Goal: Information Seeking & Learning: Find specific fact

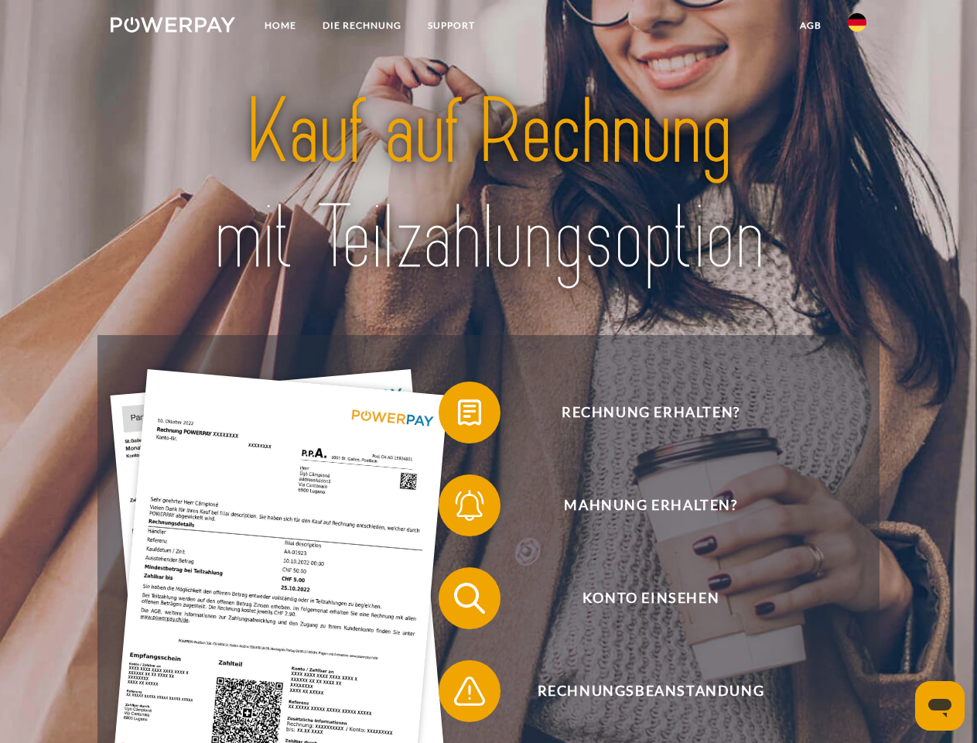
click at [172, 27] on img at bounding box center [173, 24] width 125 height 15
click at [857, 27] on img at bounding box center [857, 22] width 19 height 19
click at [810, 26] on link "agb" at bounding box center [811, 26] width 48 height 28
click at [458, 415] on span at bounding box center [446, 412] width 77 height 77
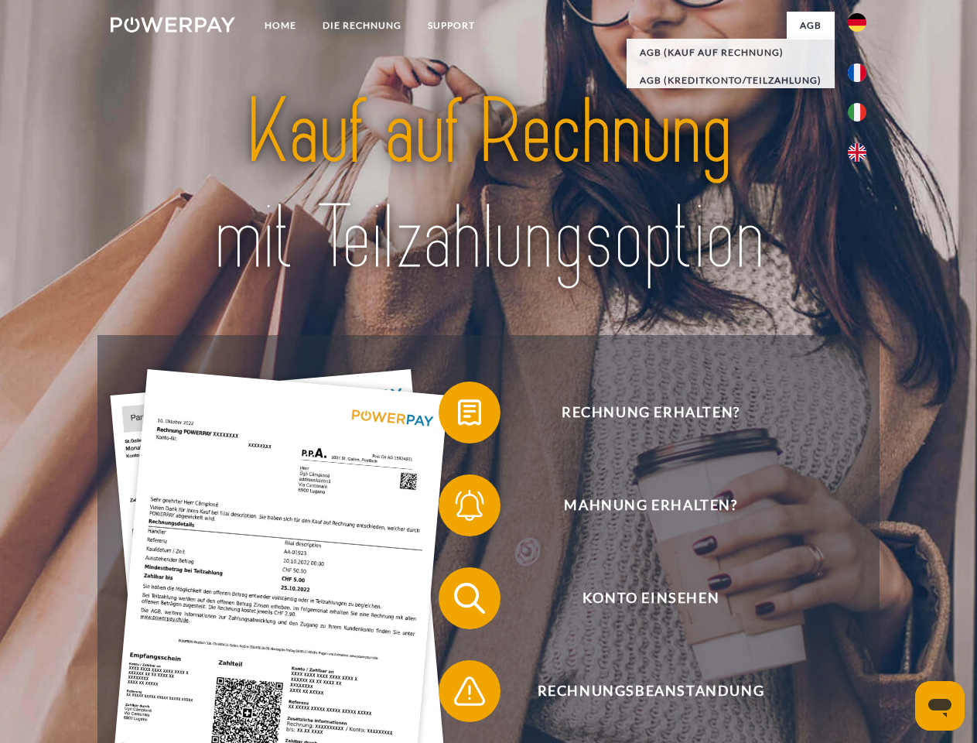
click at [458, 508] on div "Rechnung erhalten? Mahnung erhalten? Konto einsehen" at bounding box center [487, 644] width 781 height 619
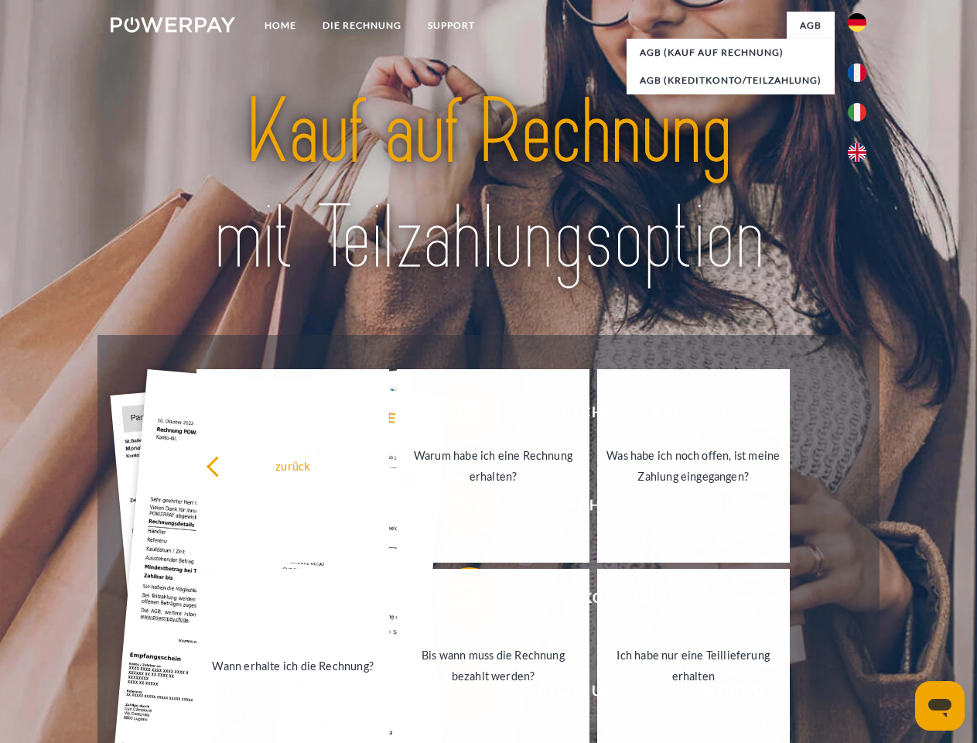
click at [458, 601] on link "Bis wann muss die Rechnung bezahlt werden?" at bounding box center [493, 664] width 193 height 193
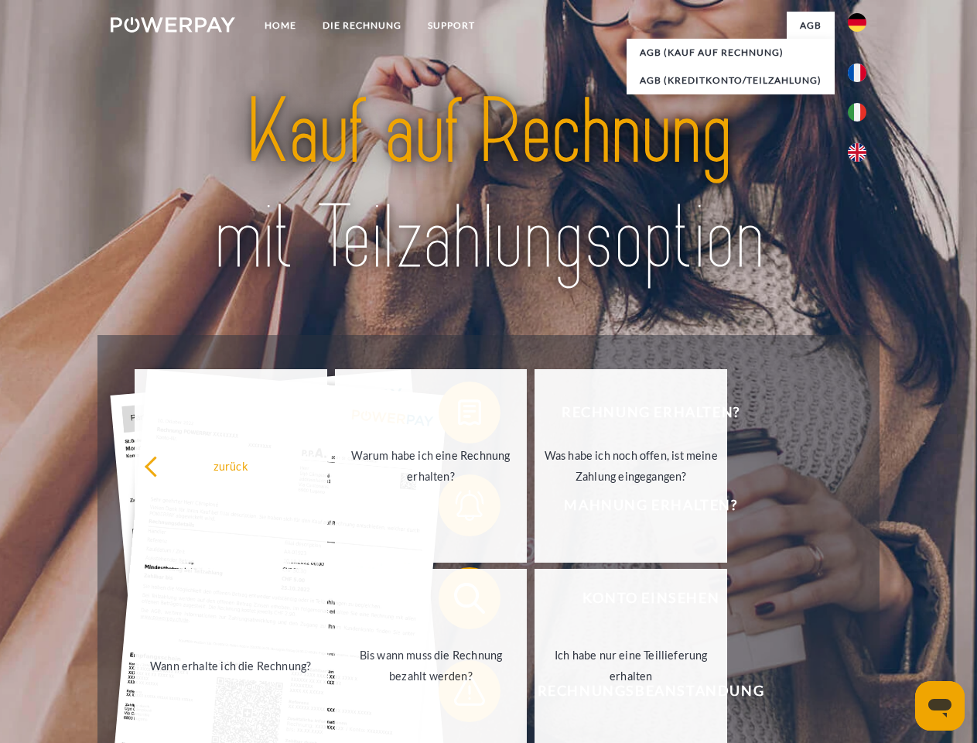
click at [458, 694] on span at bounding box center [446, 690] width 77 height 77
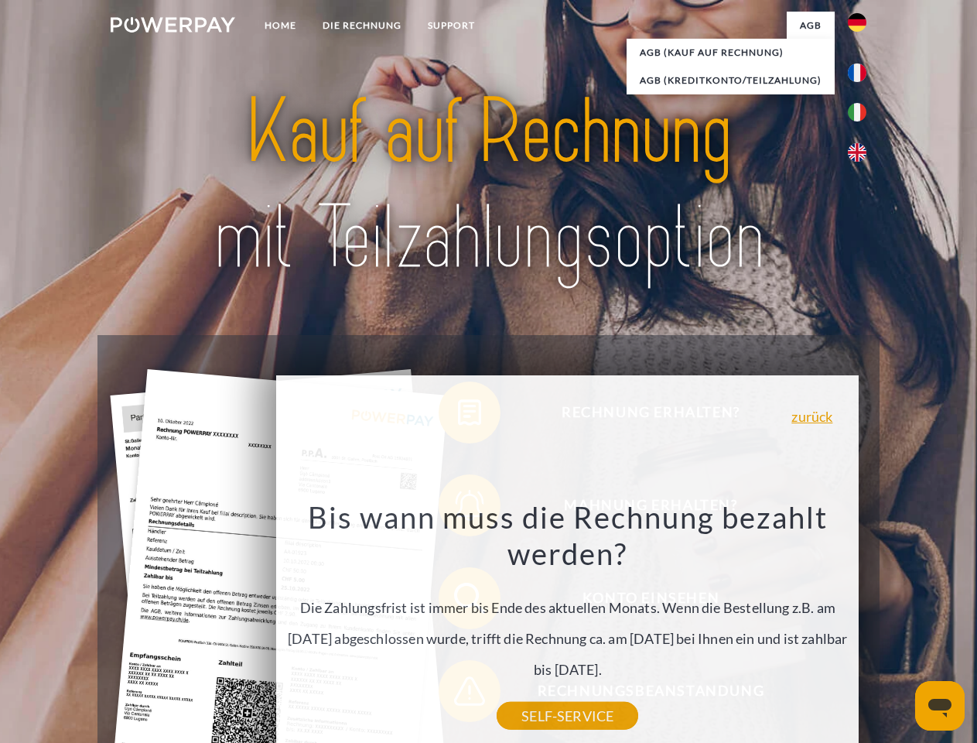
click at [940, 705] on icon "Messaging-Fenster öffnen" at bounding box center [939, 707] width 23 height 19
